Goal: Information Seeking & Learning: Learn about a topic

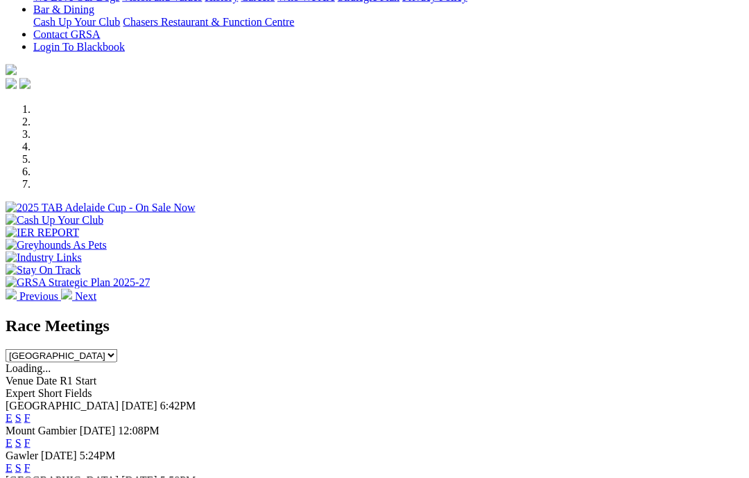
scroll to position [336, 0]
click at [31, 412] on link "F" at bounding box center [27, 418] width 6 height 12
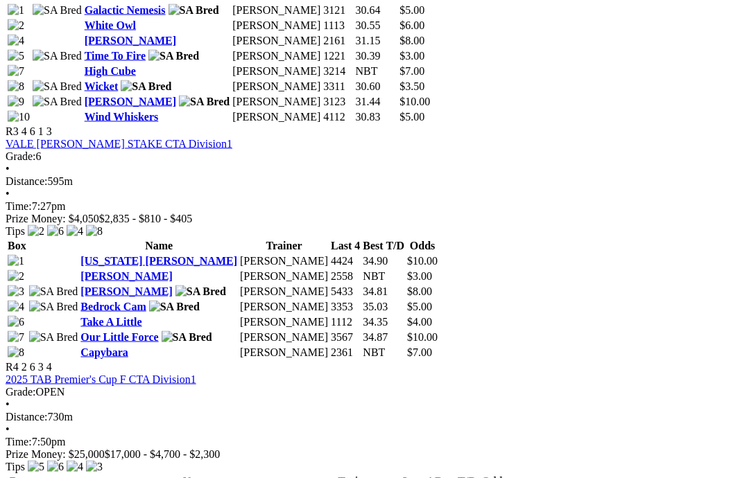
scroll to position [1096, 1]
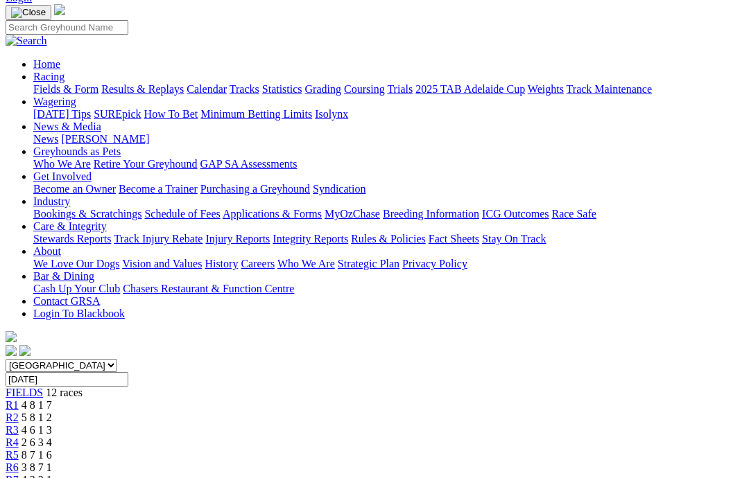
scroll to position [95, 0]
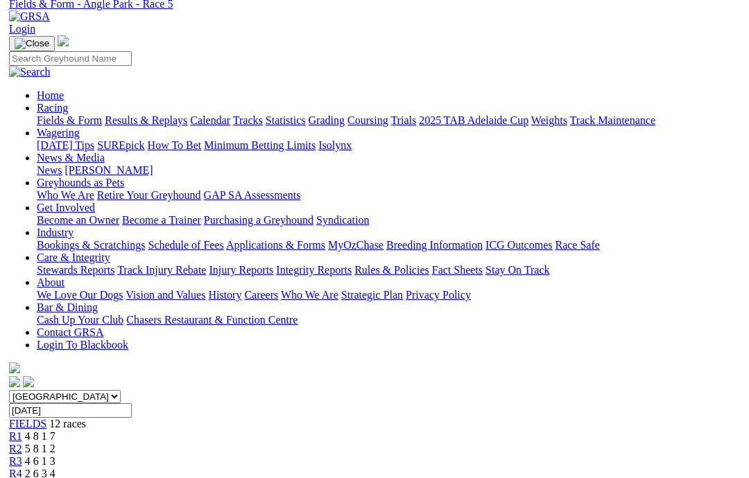
scroll to position [0, 0]
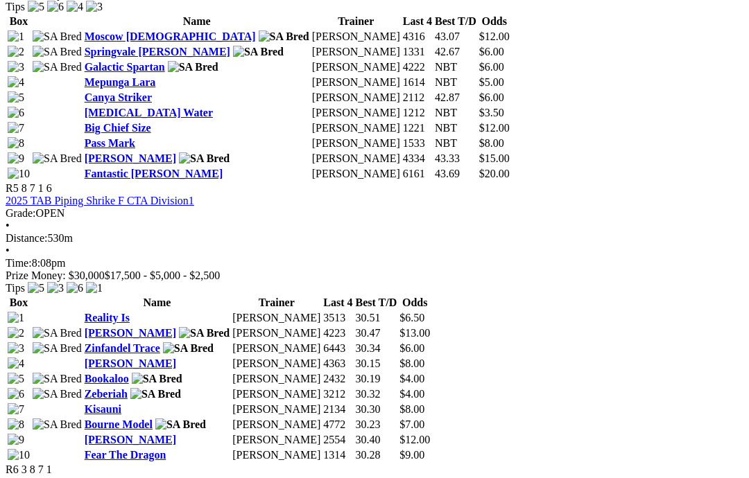
scroll to position [1557, 0]
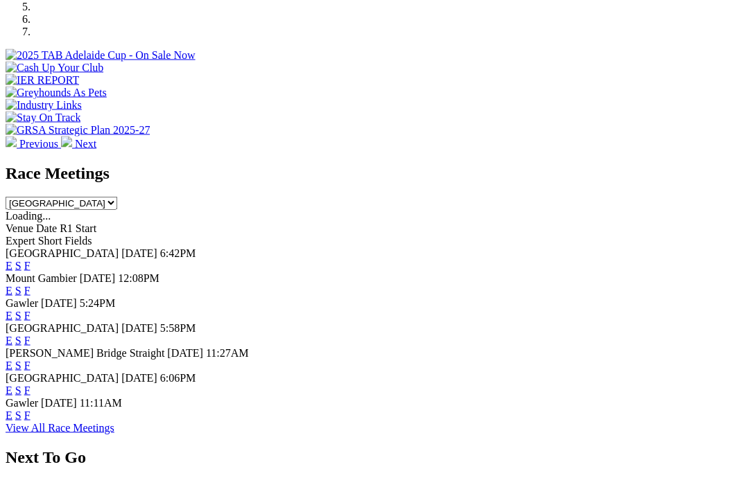
scroll to position [528, 0]
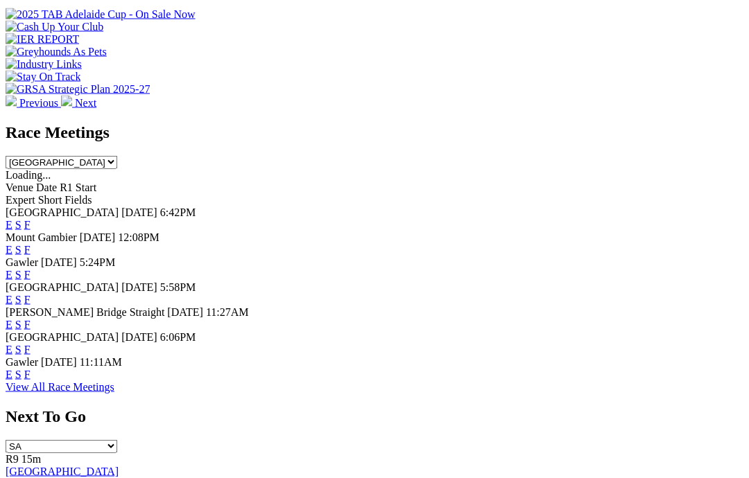
click at [114, 381] on link "View All Race Meetings" at bounding box center [60, 387] width 109 height 12
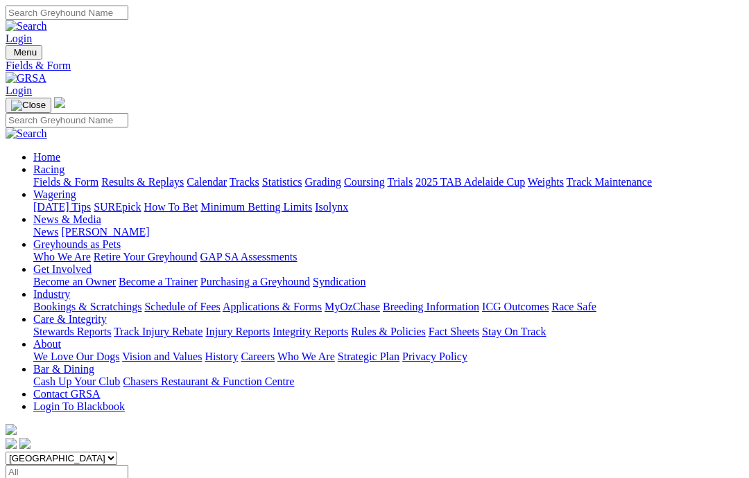
click at [128, 465] on input "Select date" at bounding box center [67, 472] width 123 height 15
click at [128, 465] on input "Yesterday, 9 Oct 2025" at bounding box center [67, 472] width 123 height 15
type input "Wednesday, 8 Oct 2025"
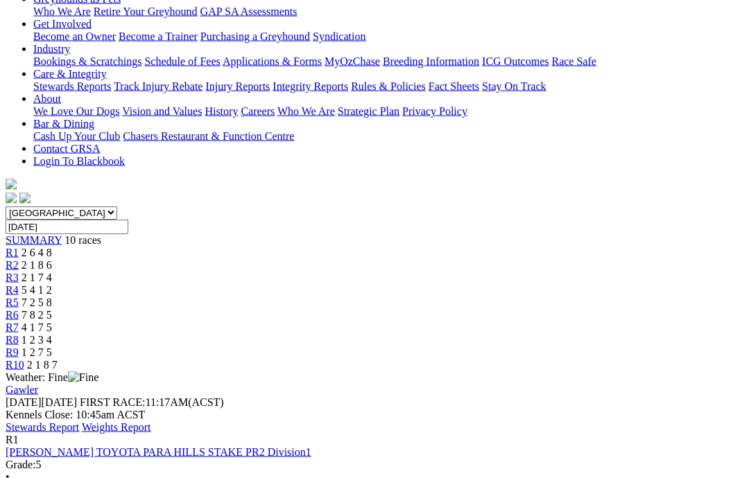
scroll to position [247, 0]
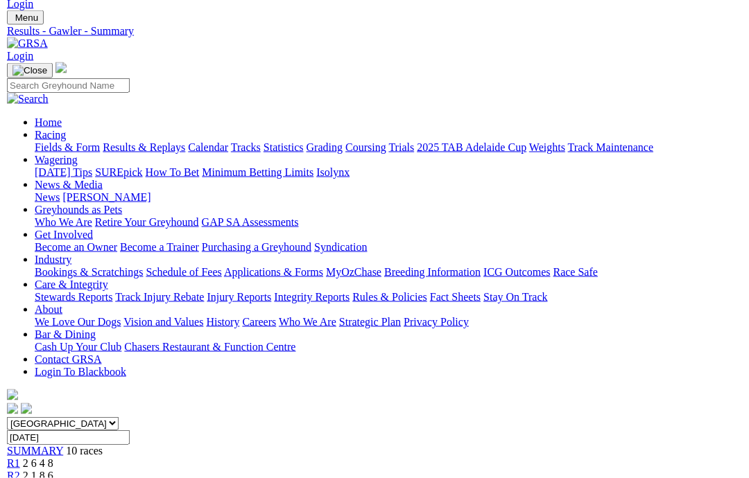
scroll to position [53, 0]
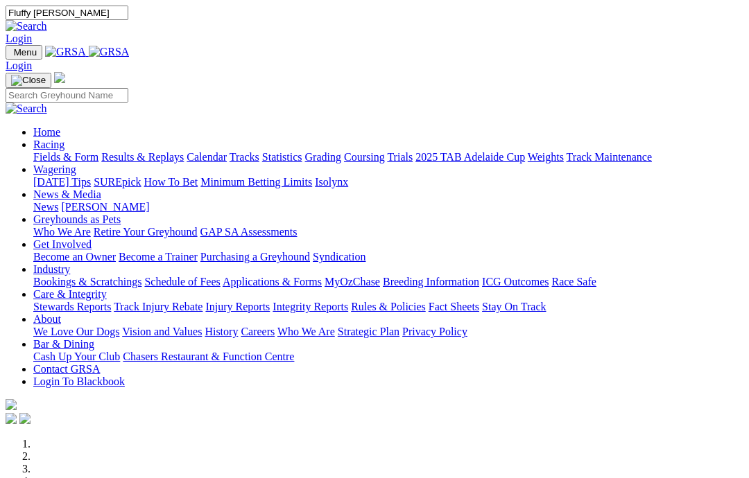
type input "Fluffy [PERSON_NAME]"
click at [47, 20] on img at bounding box center [27, 26] width 42 height 12
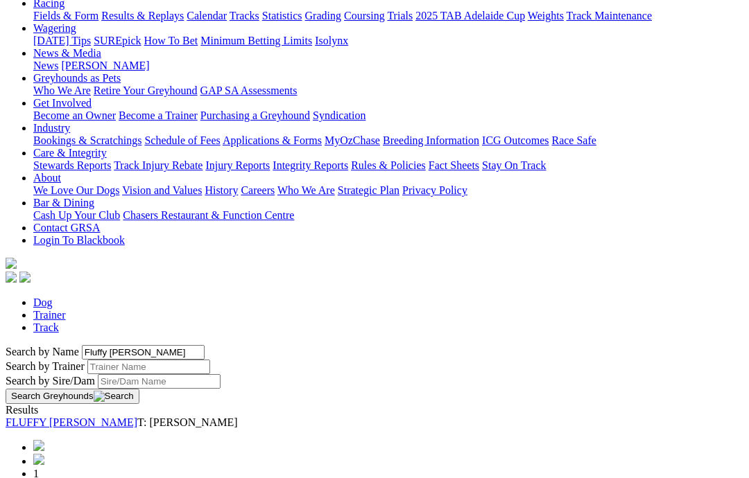
scroll to position [178, 0]
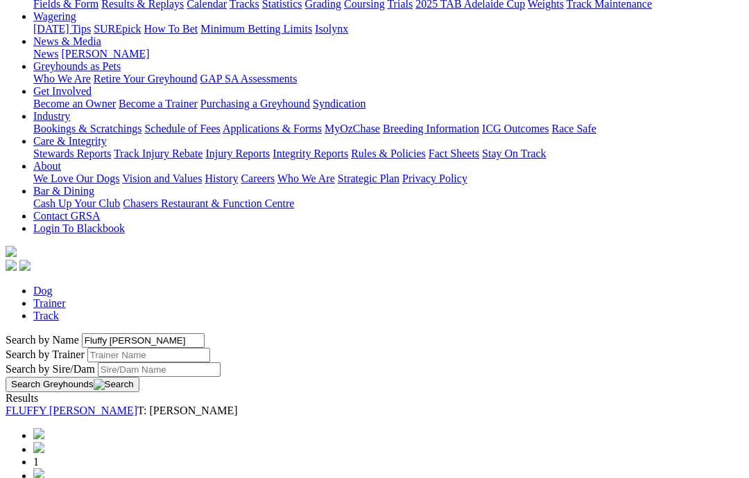
click at [69, 405] on link "FLUFFY MASON" at bounding box center [72, 411] width 132 height 12
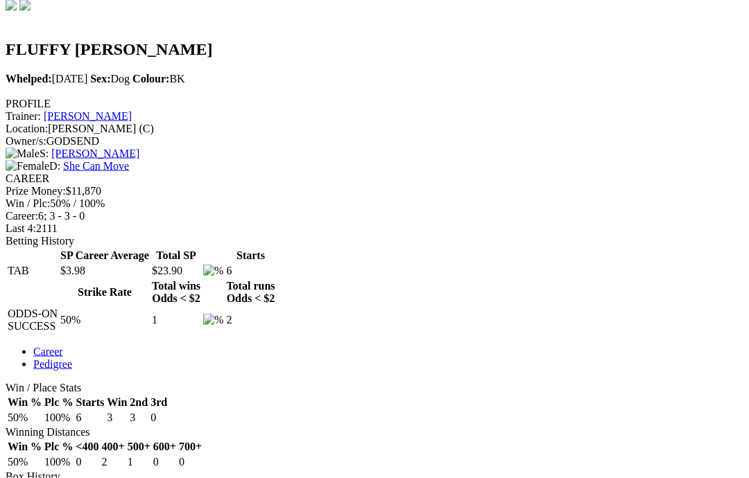
scroll to position [239, 0]
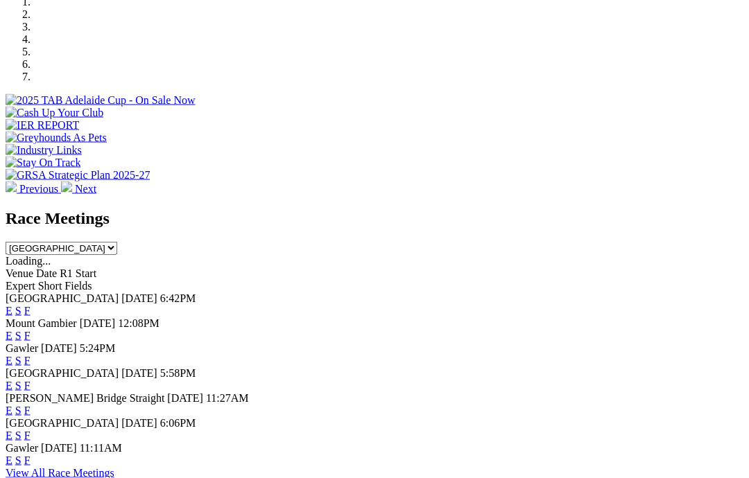
scroll to position [443, 0]
click at [114, 467] on link "View All Race Meetings" at bounding box center [60, 473] width 109 height 12
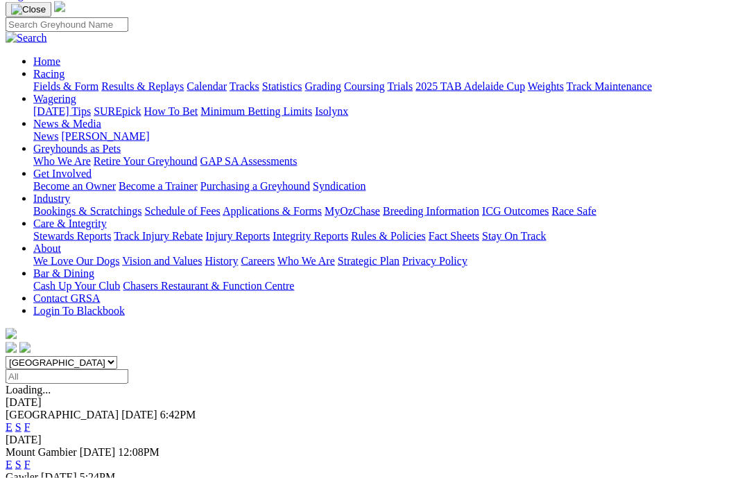
click at [117, 356] on select "South Australia New South Wales Northern Territory Queensland Tasmania Victoria…" at bounding box center [62, 362] width 112 height 13
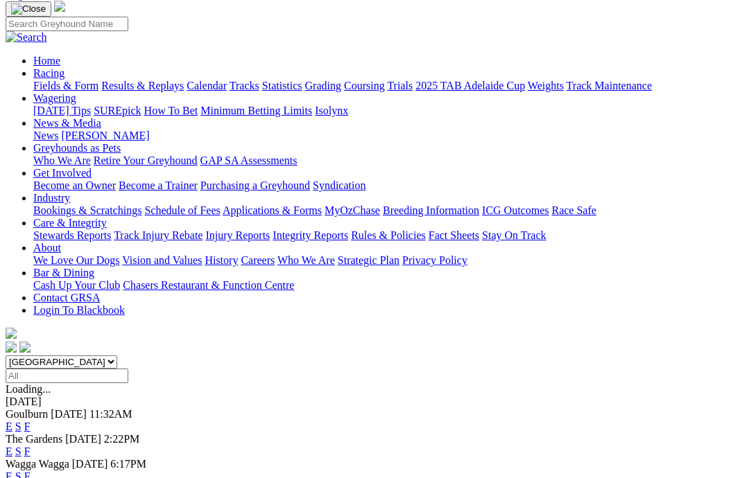
click at [35, 356] on select "South Australia New South Wales Northern Territory Queensland Tasmania Victoria…" at bounding box center [62, 362] width 112 height 13
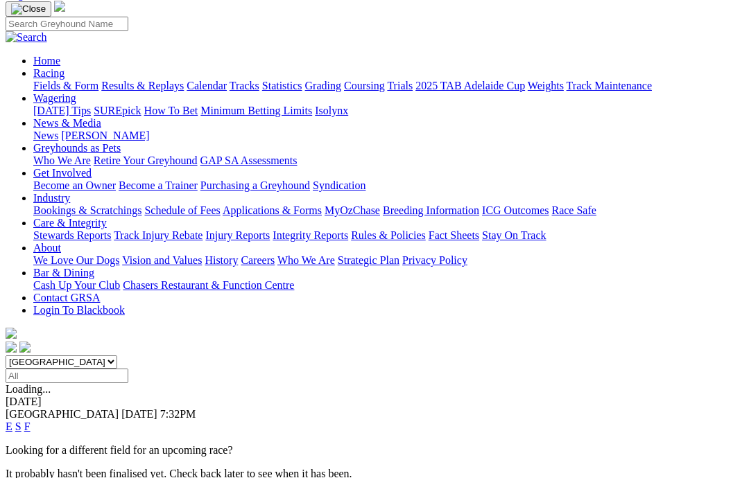
click at [46, 356] on select "South Australia New South Wales Northern Territory Queensland Tasmania Victoria…" at bounding box center [62, 362] width 112 height 13
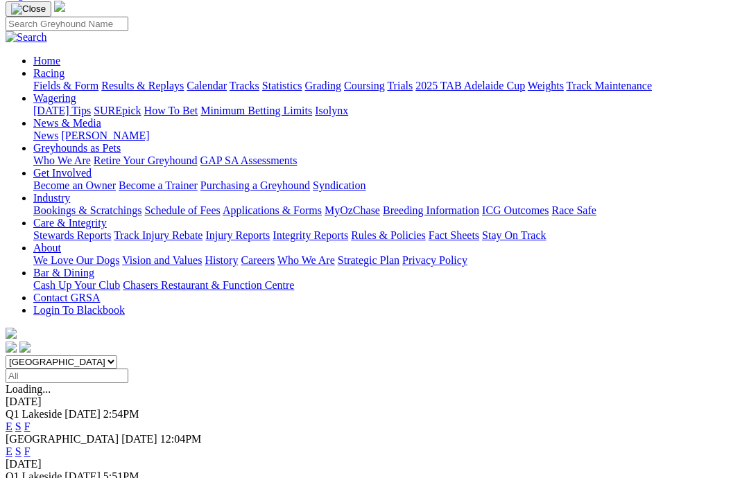
click at [77, 356] on select "South Australia New South Wales Northern Territory Queensland Tasmania Victoria…" at bounding box center [62, 362] width 112 height 13
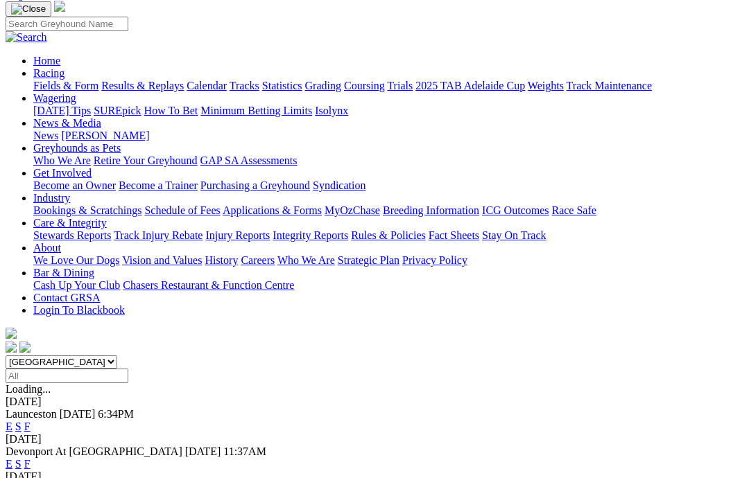
click at [56, 356] on select "South Australia New South Wales Northern Territory Queensland Tasmania Victoria…" at bounding box center [62, 362] width 112 height 13
select select "VIC"
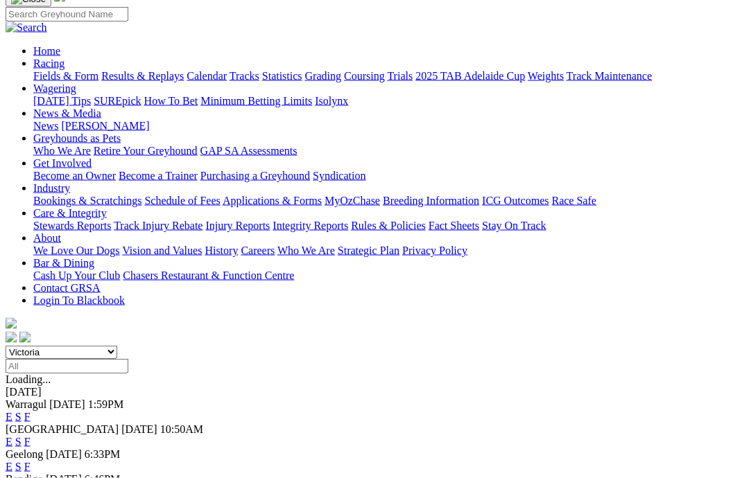
scroll to position [112, 0]
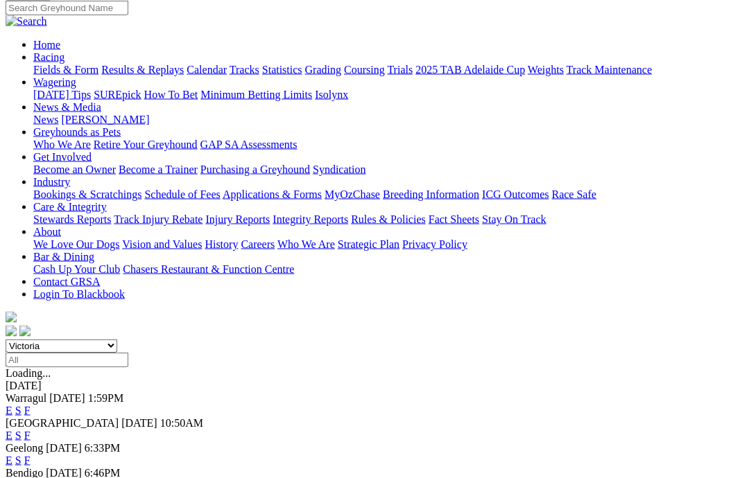
click at [31, 430] on span "F" at bounding box center [27, 436] width 6 height 12
click at [31, 429] on link "F" at bounding box center [27, 435] width 6 height 12
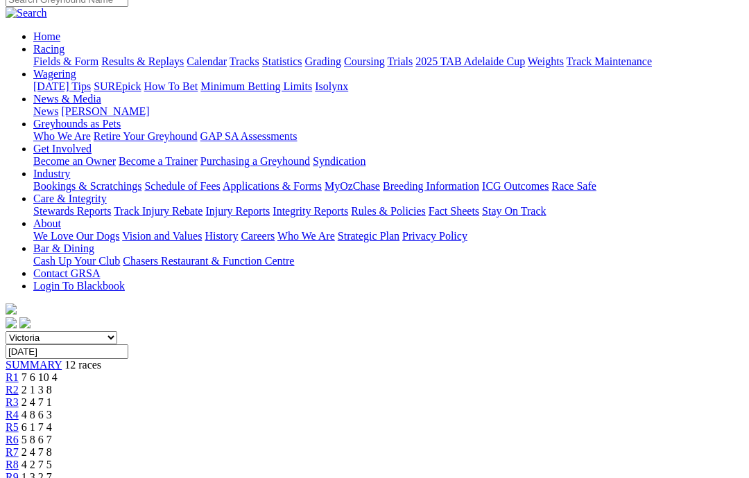
scroll to position [120, 0]
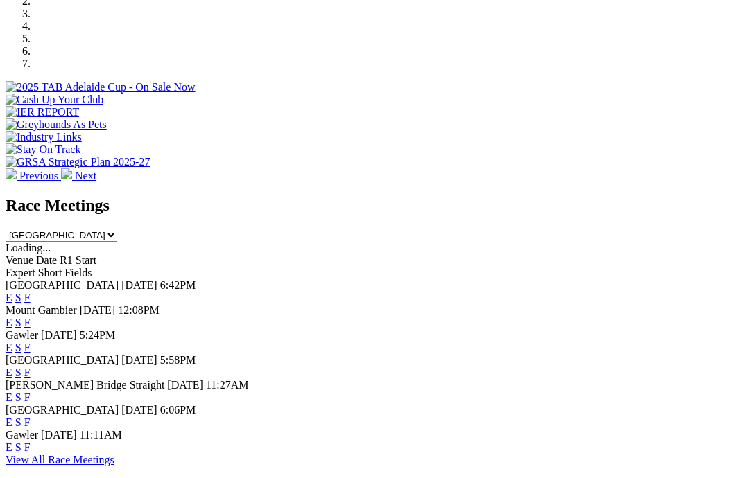
scroll to position [458, 0]
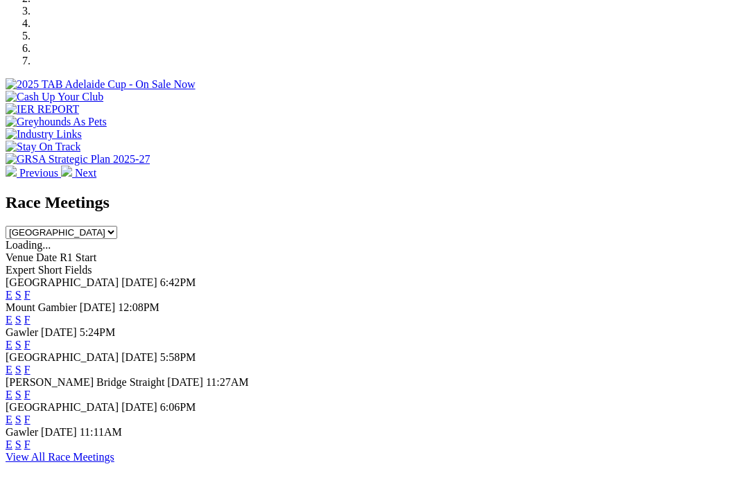
click at [31, 289] on link "F" at bounding box center [27, 295] width 6 height 12
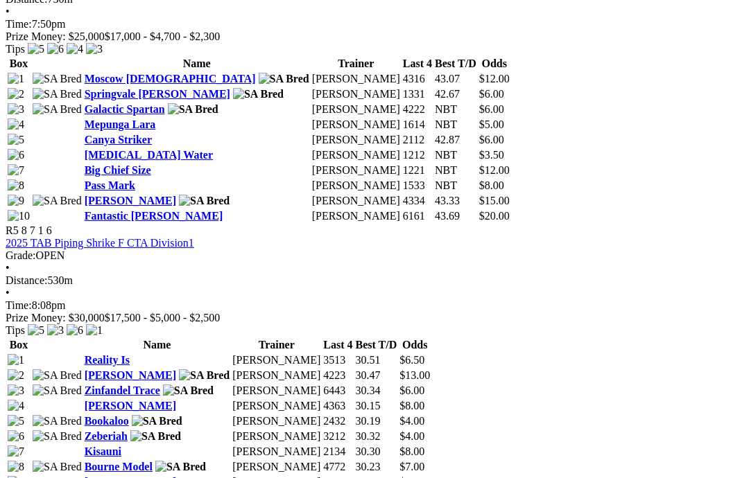
scroll to position [1510, 0]
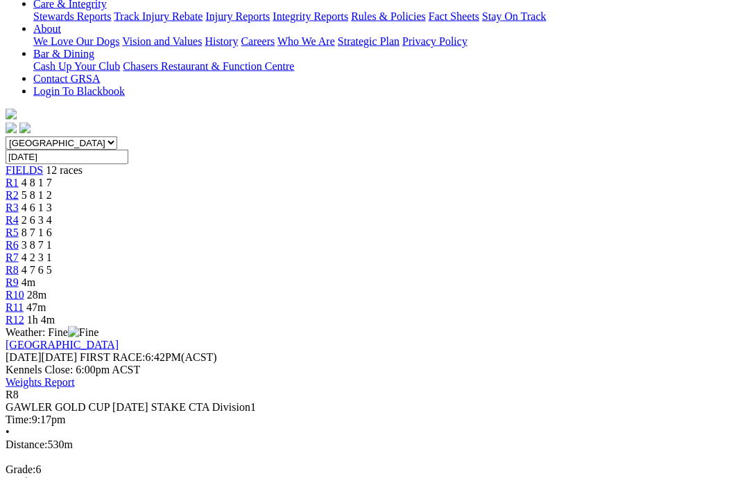
scroll to position [316, 0]
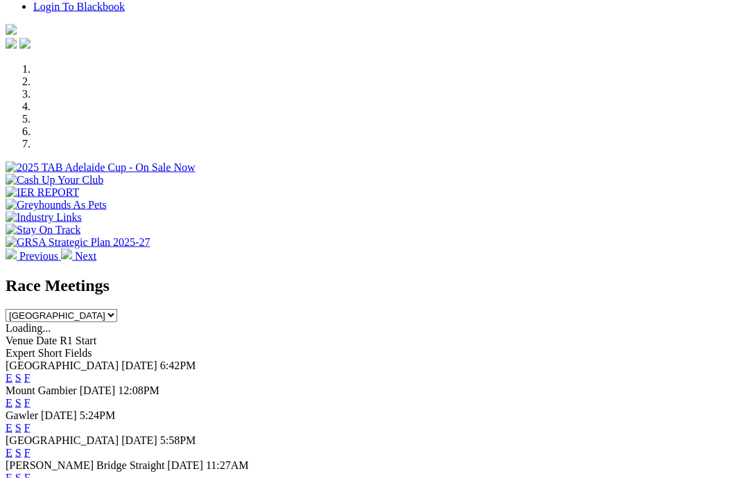
scroll to position [375, 0]
click at [31, 372] on link "F" at bounding box center [27, 378] width 6 height 12
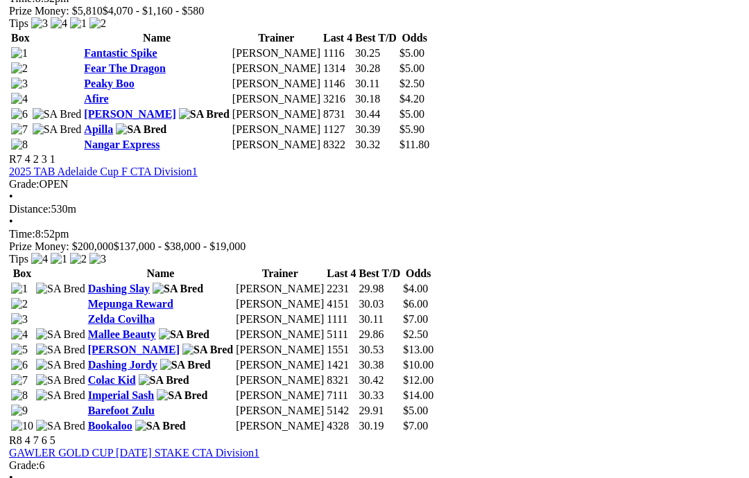
scroll to position [2107, 0]
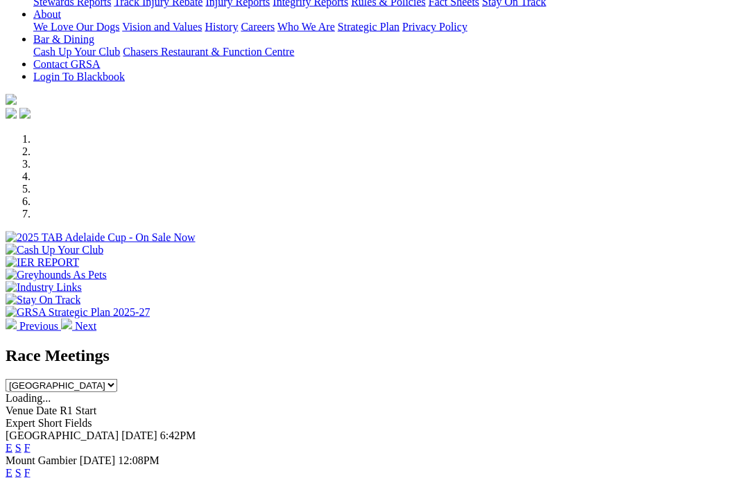
scroll to position [306, 0]
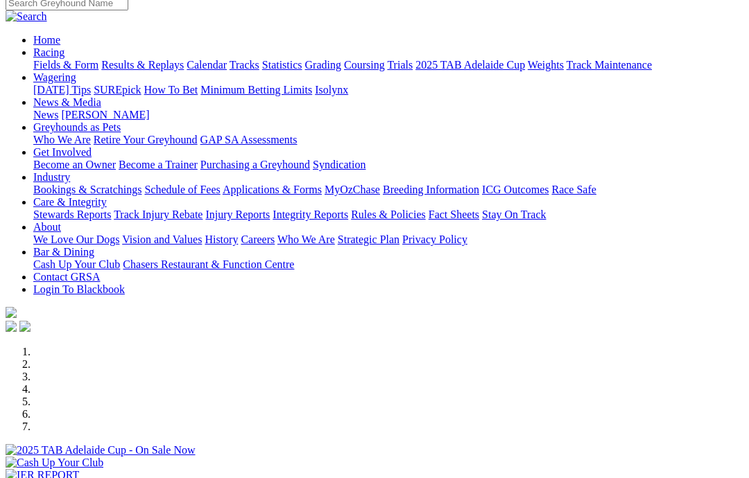
scroll to position [81, 0]
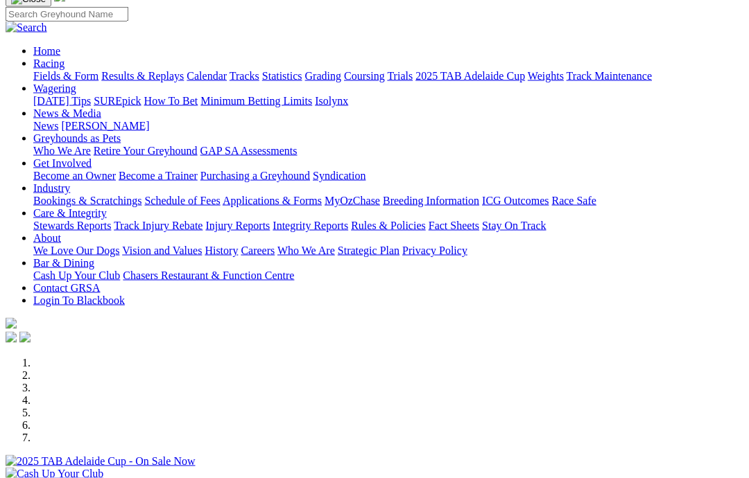
click at [511, 468] on div at bounding box center [375, 468] width 738 height 0
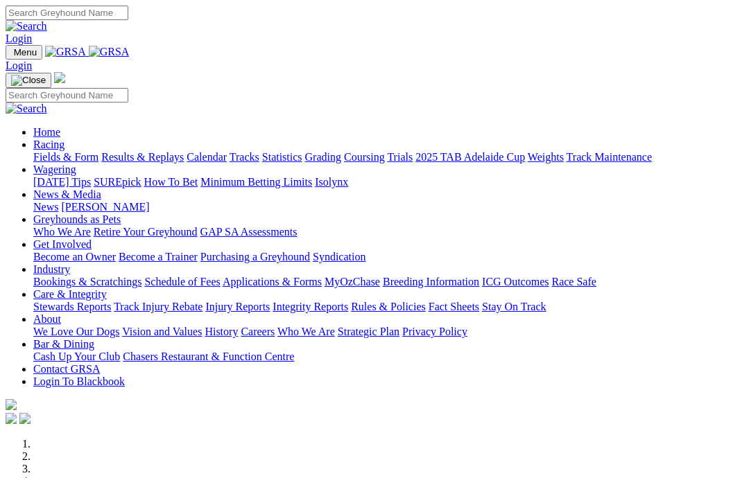
scroll to position [82, 0]
